Goal: Task Accomplishment & Management: Manage account settings

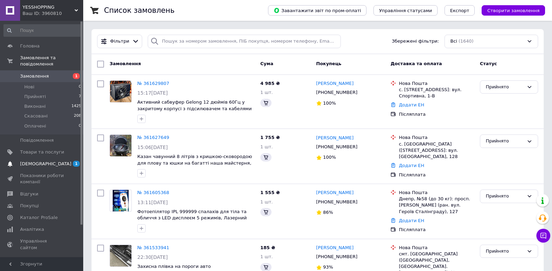
click at [28, 161] on span "[DEMOGRAPHIC_DATA]" at bounding box center [45, 164] width 51 height 6
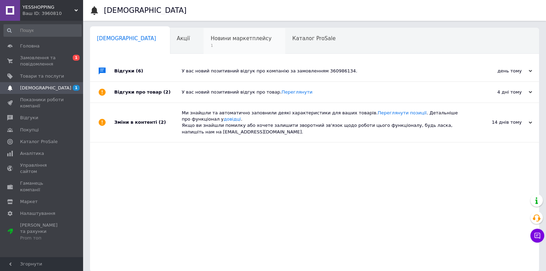
click at [211, 46] on span "1" at bounding box center [241, 45] width 61 height 5
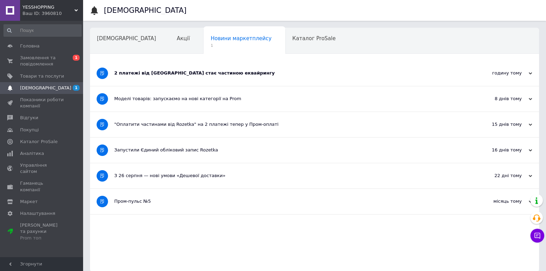
click at [182, 66] on div "2 платежі від Rozetka стає частиною еквайрингу" at bounding box center [288, 73] width 349 height 25
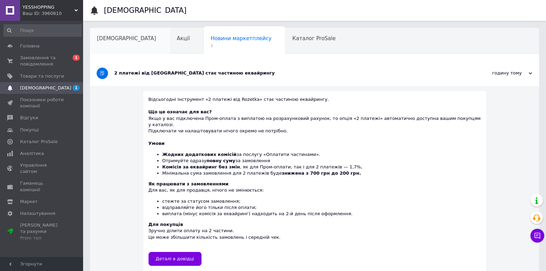
click at [116, 36] on span "[DEMOGRAPHIC_DATA]" at bounding box center [126, 38] width 59 height 6
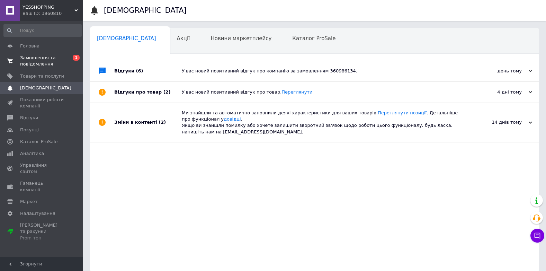
click at [53, 57] on span "Замовлення та повідомлення" at bounding box center [42, 61] width 44 height 12
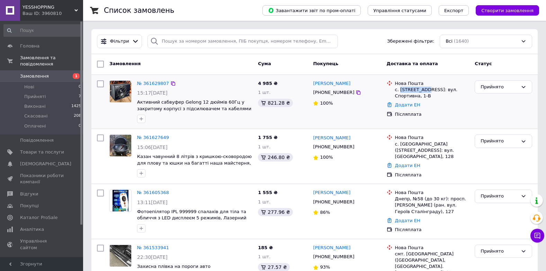
drag, startPoint x: 412, startPoint y: 89, endPoint x: 427, endPoint y: 89, distance: 14.9
click at [427, 89] on div "с. [STREET_ADDRESS]: вул. Спортивна, 1-В" at bounding box center [432, 93] width 74 height 12
drag, startPoint x: 427, startPoint y: 89, endPoint x: 450, endPoint y: 103, distance: 27.4
click at [450, 103] on div "Додати ЕН" at bounding box center [432, 104] width 77 height 9
drag, startPoint x: 400, startPoint y: 88, endPoint x: 421, endPoint y: 89, distance: 21.1
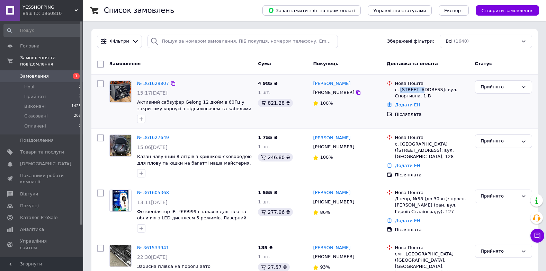
click at [421, 89] on div "с. [STREET_ADDRESS]: вул. Спортивна, 1-В" at bounding box center [432, 93] width 74 height 12
click at [422, 88] on div "с. [STREET_ADDRESS]: вул. Спортивна, 1-В" at bounding box center [432, 93] width 74 height 12
click at [45, 149] on span "Товари та послуги" at bounding box center [42, 152] width 44 height 6
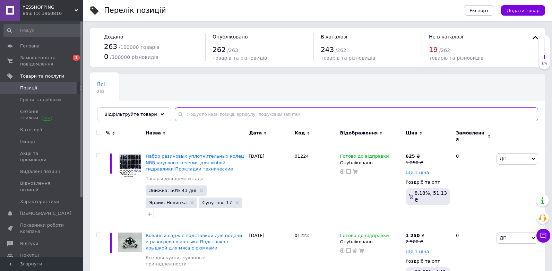
click at [203, 114] on input "text" at bounding box center [356, 114] width 363 height 14
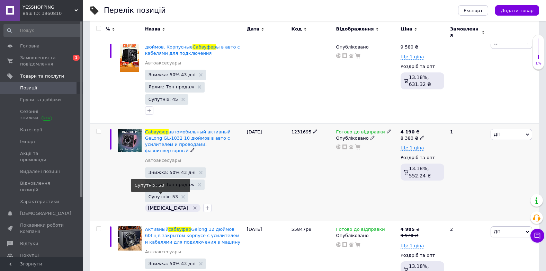
scroll to position [117, 0]
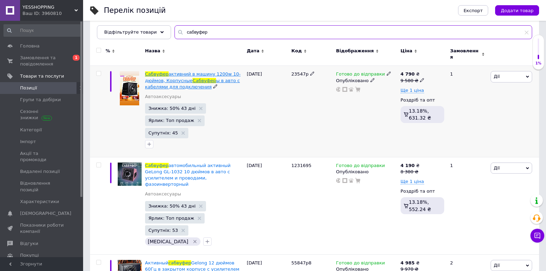
type input "сабвуфер"
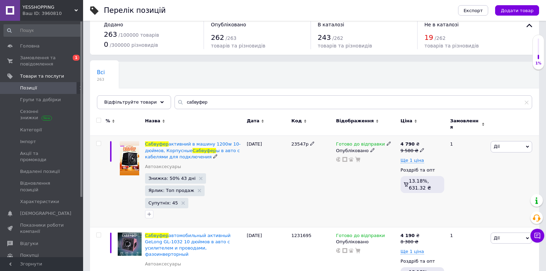
scroll to position [0, 0]
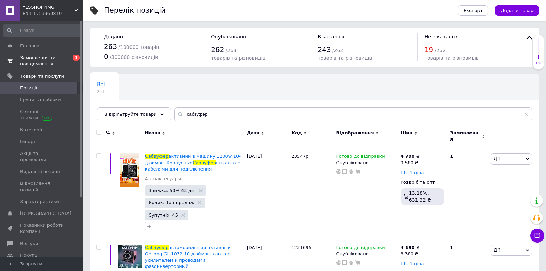
click at [41, 61] on span "Замовлення та повідомлення" at bounding box center [42, 61] width 44 height 12
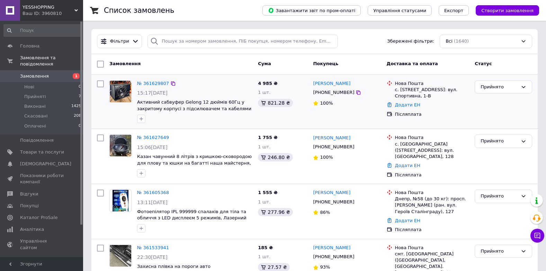
drag, startPoint x: 348, startPoint y: 93, endPoint x: 336, endPoint y: 108, distance: 19.2
click at [356, 93] on icon at bounding box center [359, 93] width 6 height 6
drag, startPoint x: 50, startPoint y: 64, endPoint x: 109, endPoint y: 27, distance: 70.1
click at [50, 70] on link "Замовлення 1" at bounding box center [42, 76] width 85 height 12
